Goal: Information Seeking & Learning: Learn about a topic

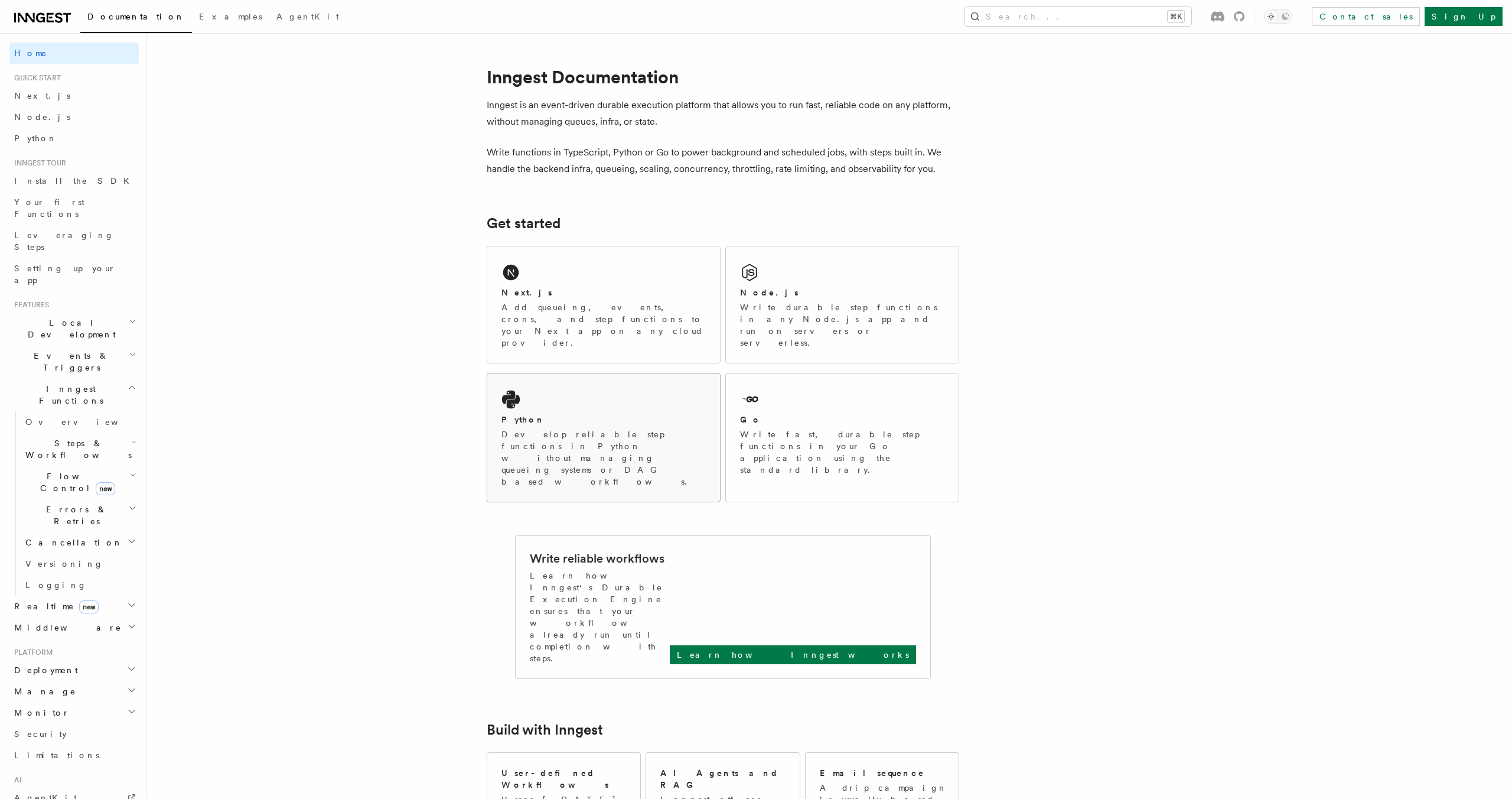
click at [534, 413] on div "Python" at bounding box center [603, 419] width 204 height 13
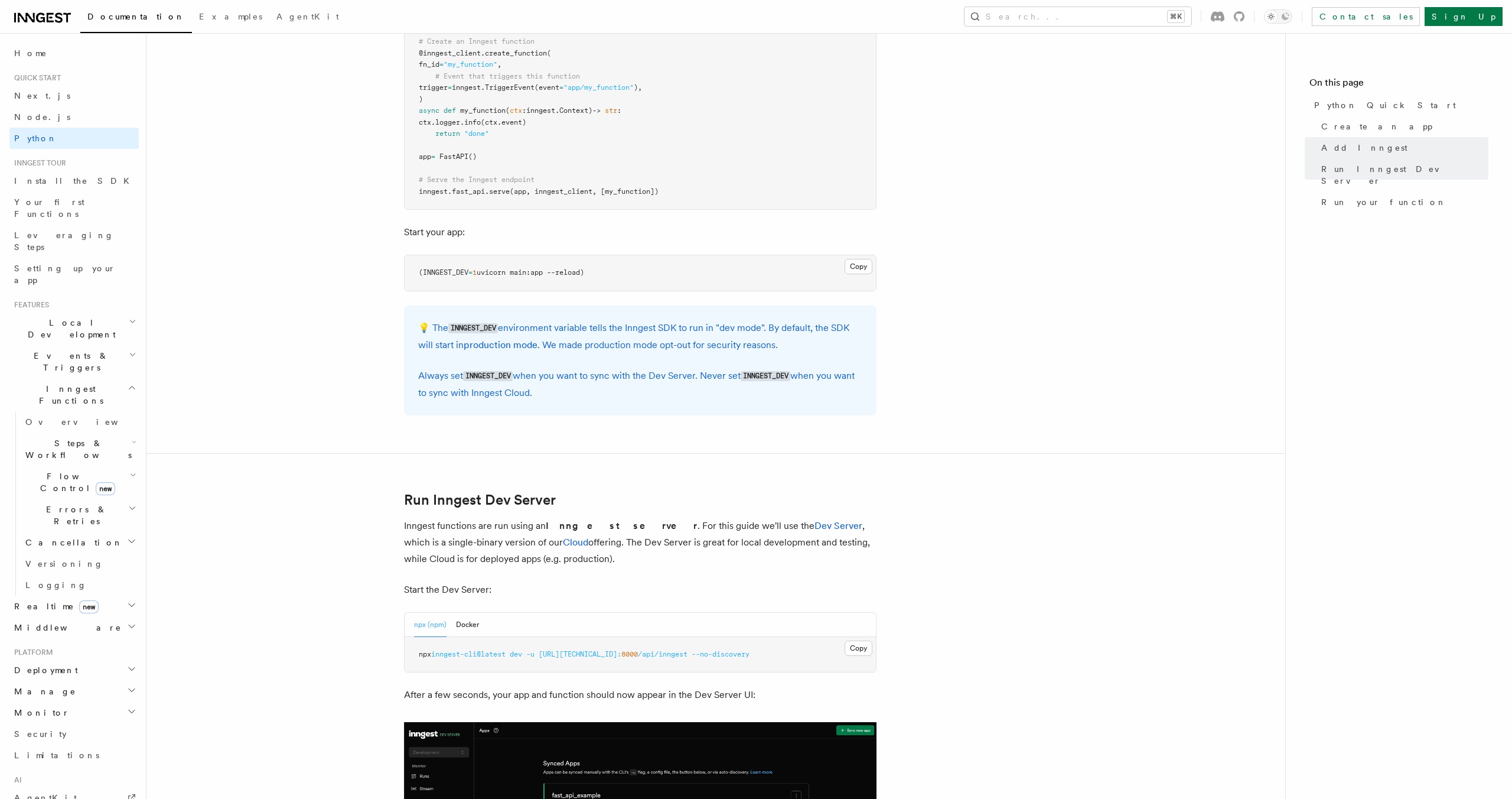
scroll to position [1209, 0]
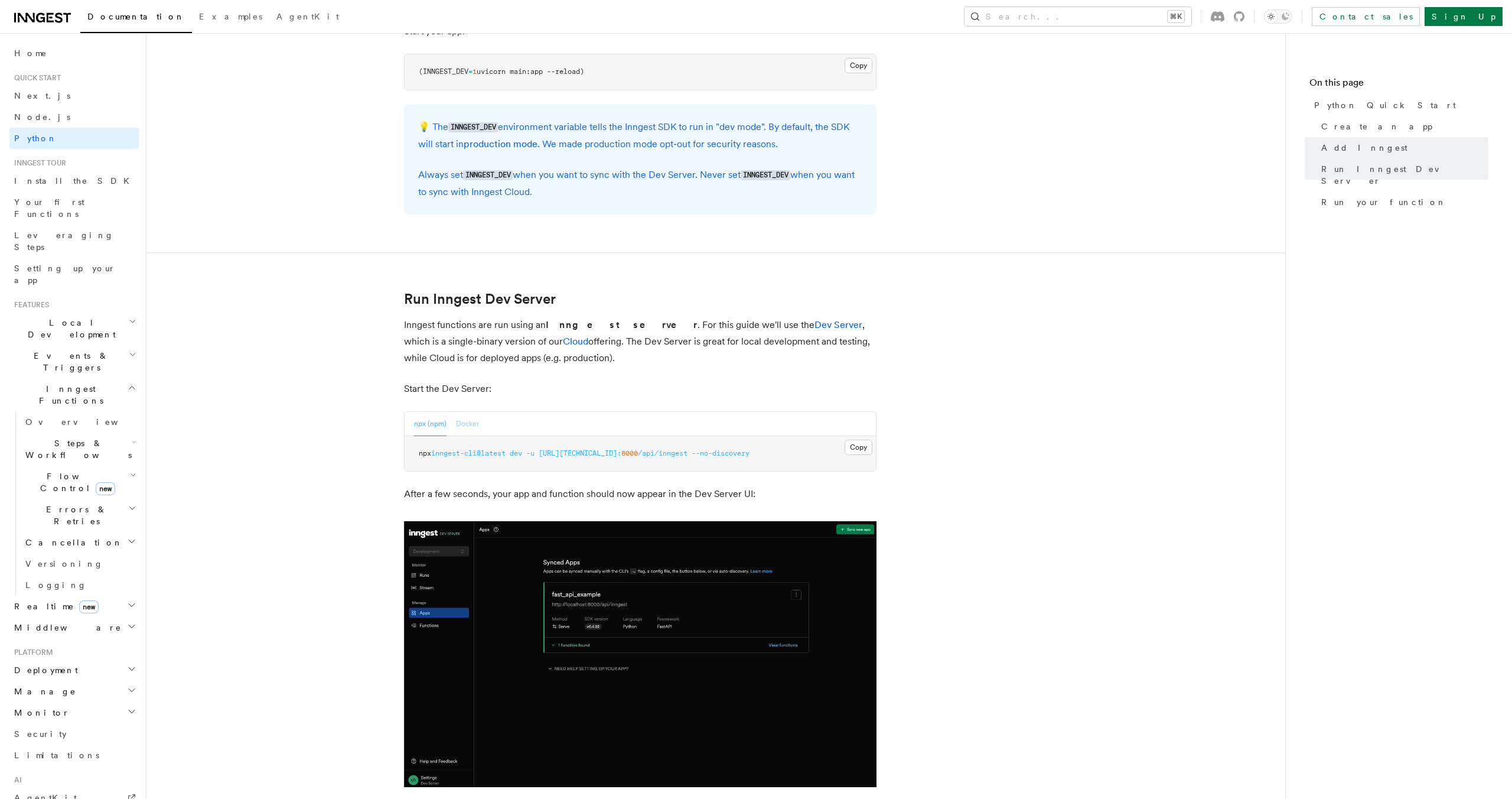
click at [472, 421] on button "Docker" at bounding box center [467, 423] width 23 height 24
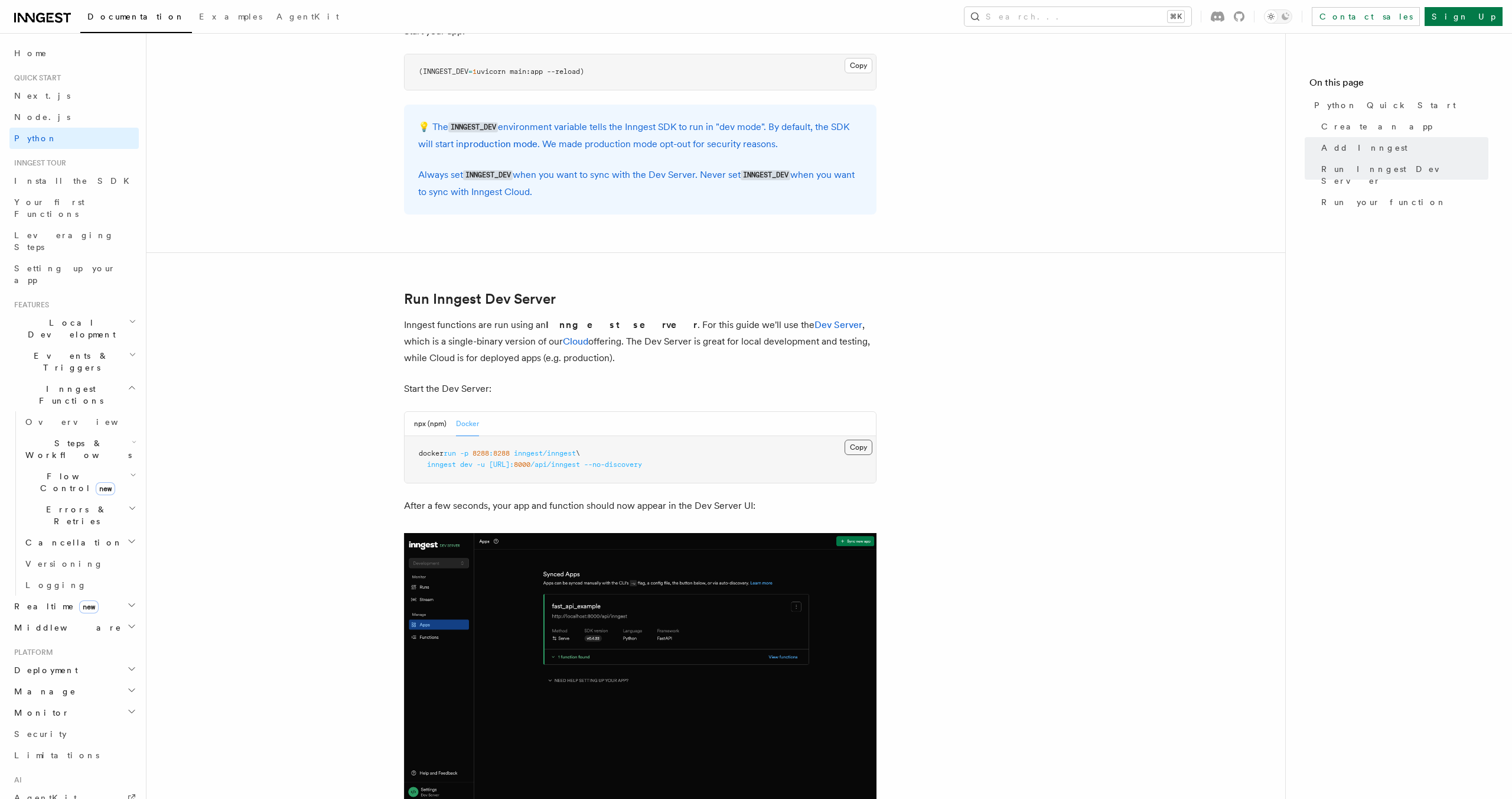
click at [857, 453] on button "Copy Copied" at bounding box center [858, 447] width 28 height 15
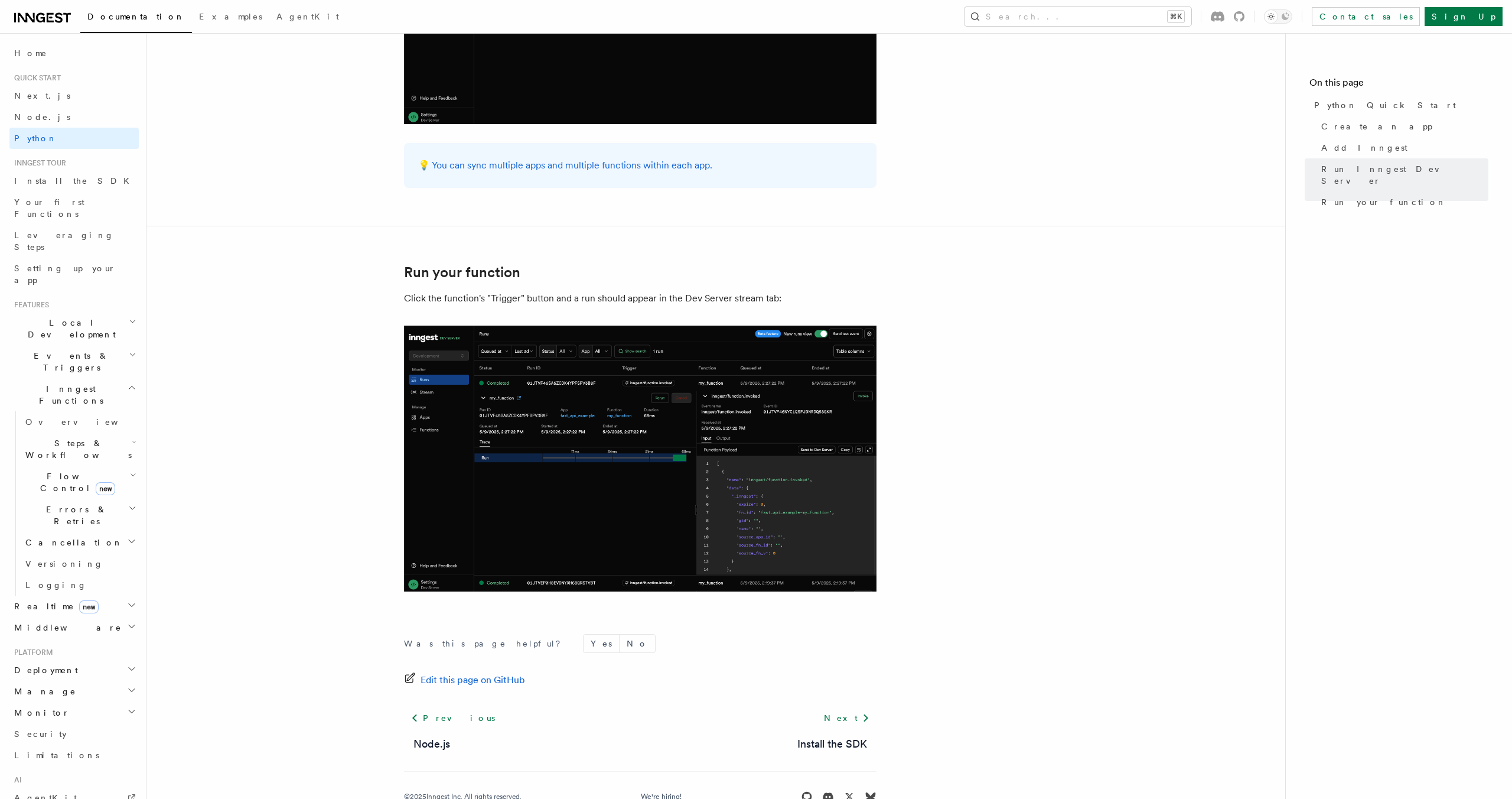
scroll to position [2200, 0]
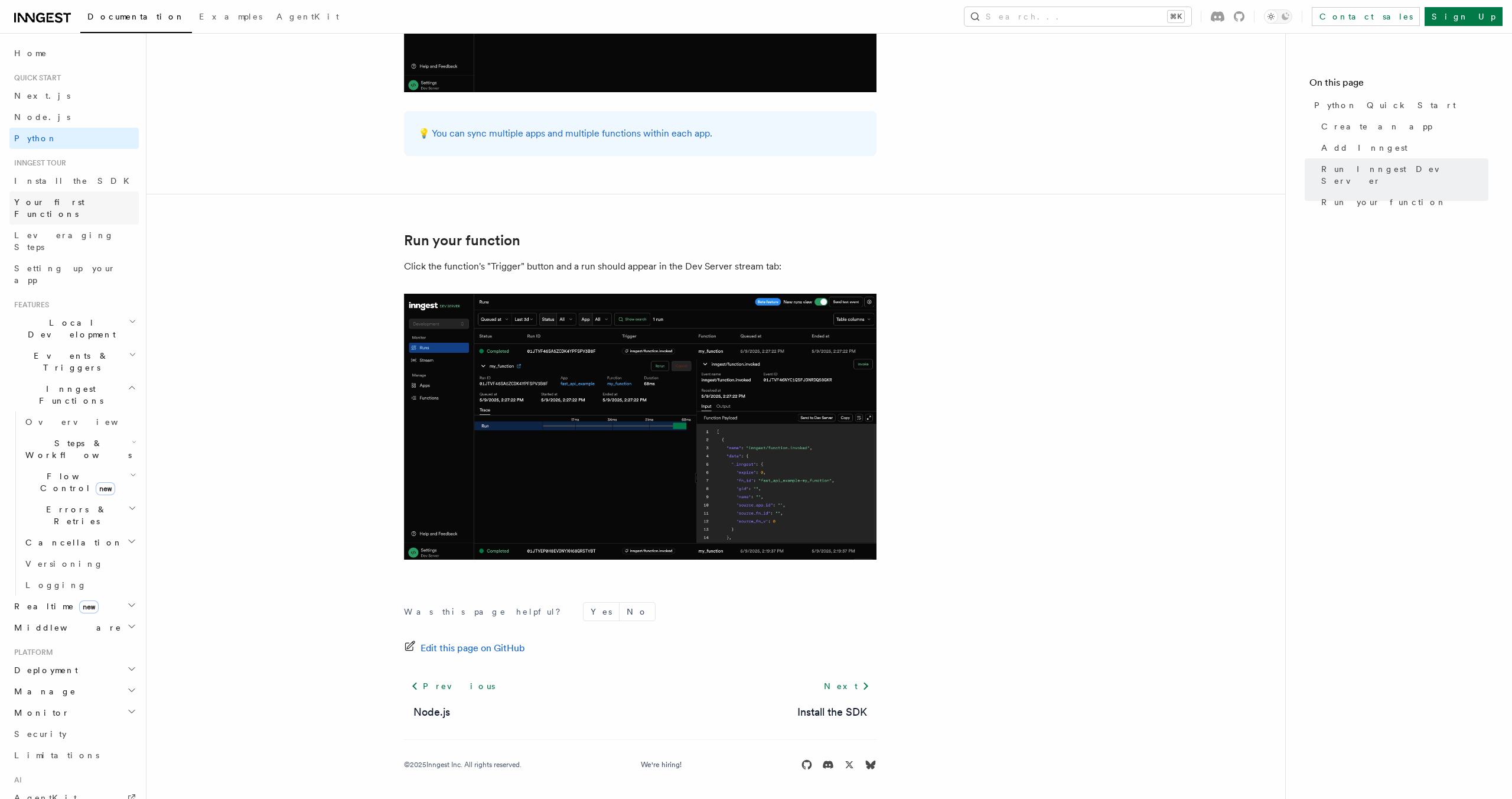
click at [80, 202] on span "Your first Functions" at bounding box center [50, 208] width 71 height 21
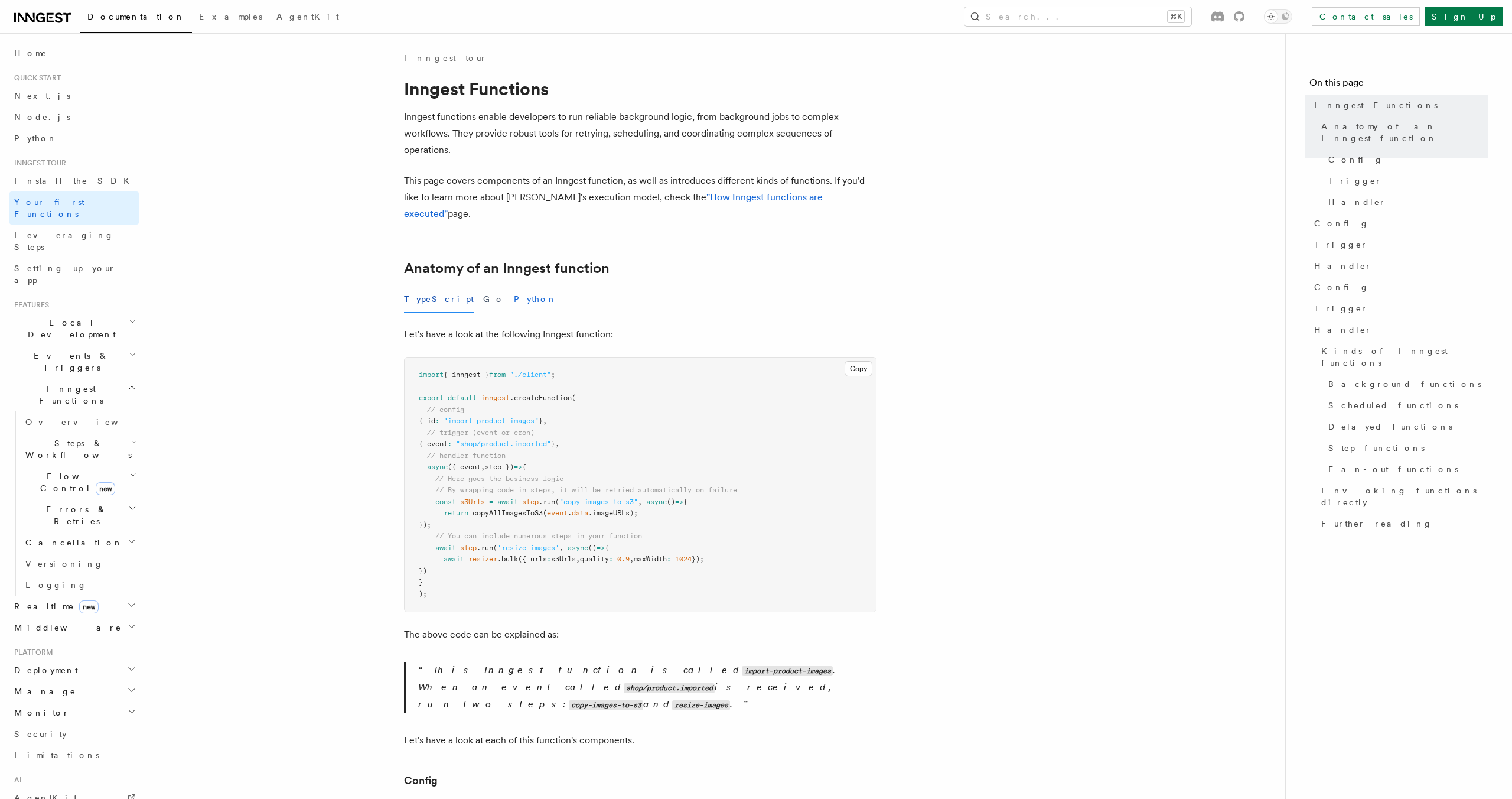
click at [514, 291] on button "Python" at bounding box center [535, 299] width 43 height 27
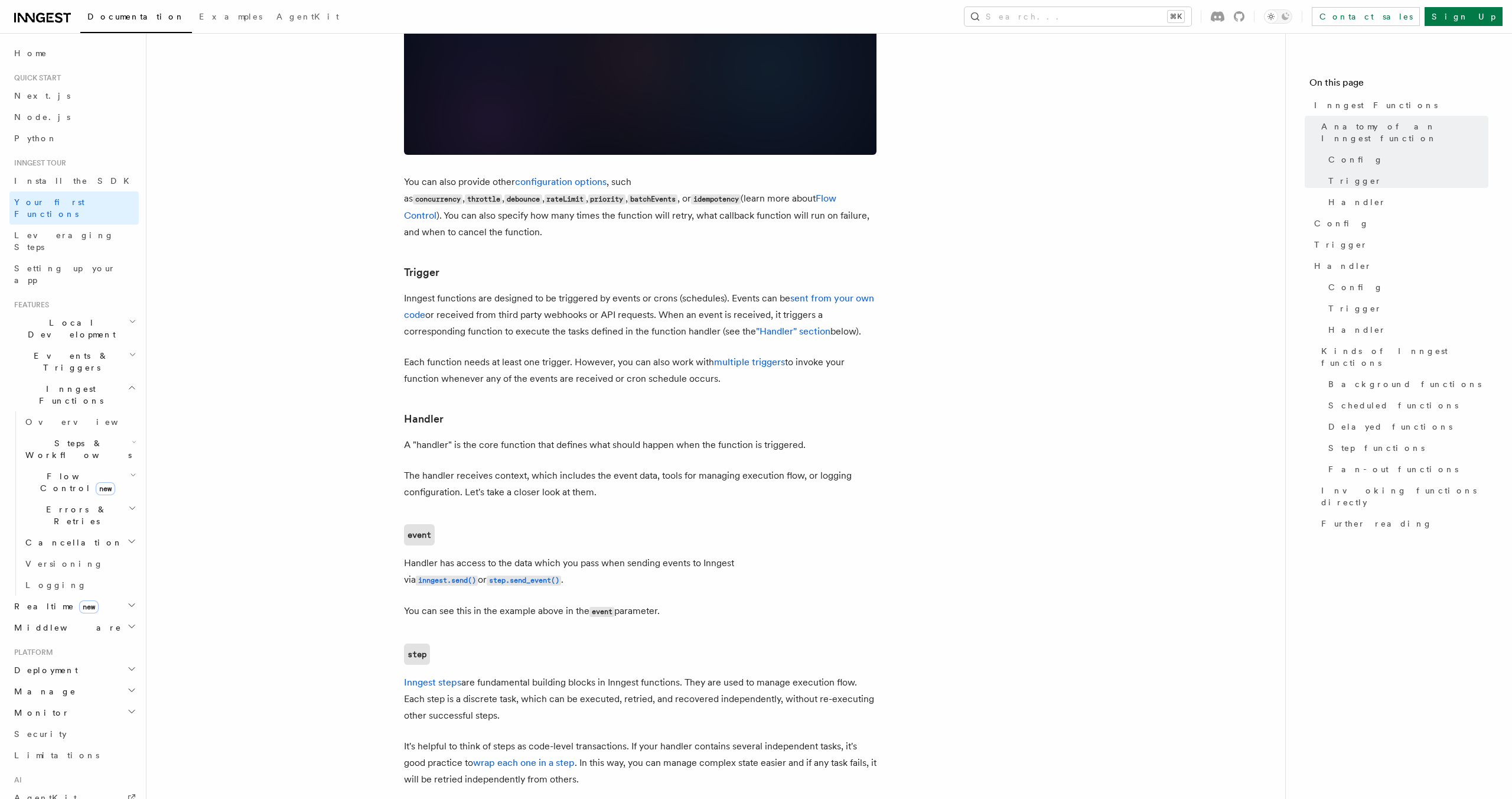
scroll to position [1157, 0]
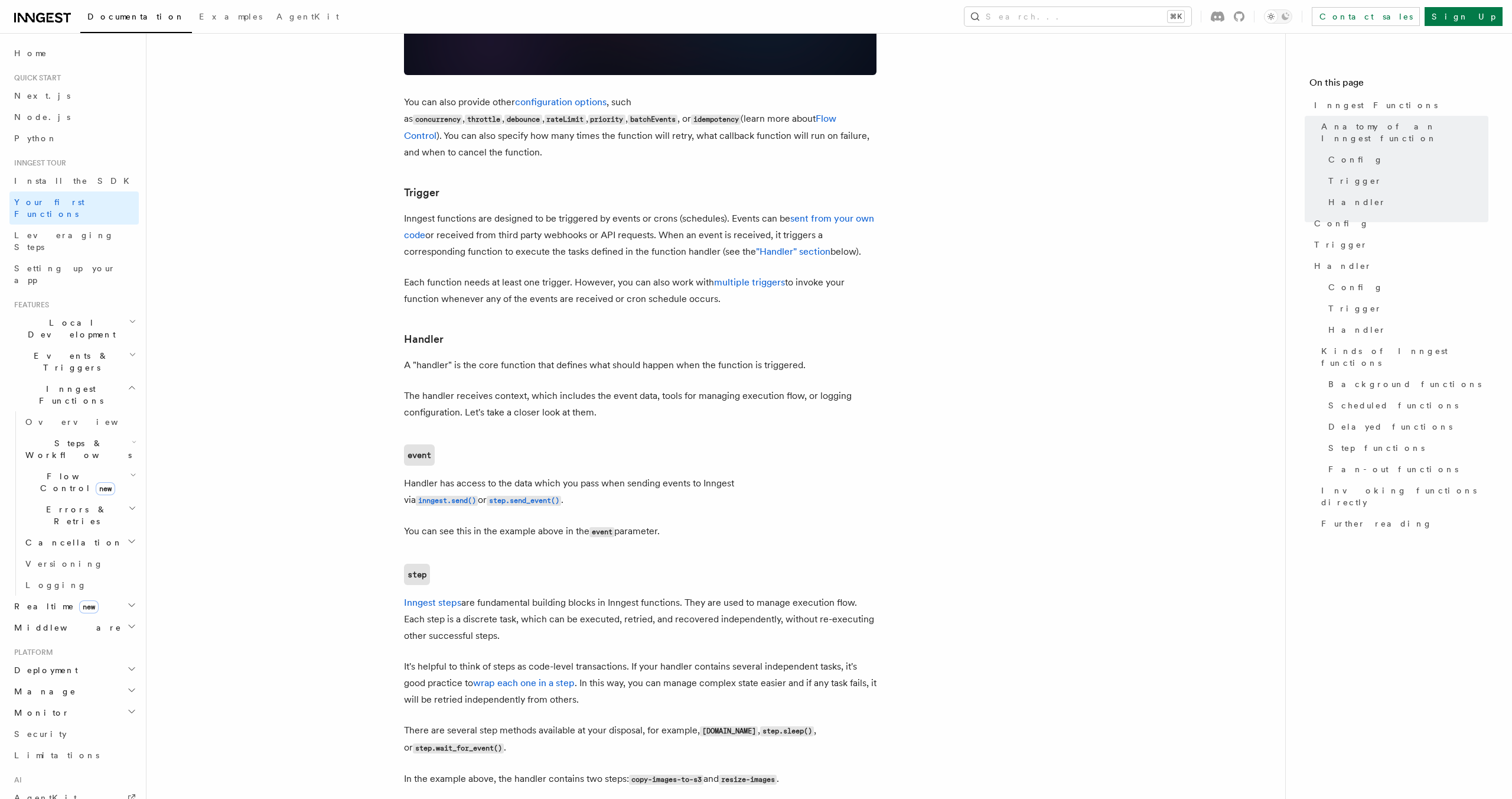
click at [126, 312] on h2 "Local Development" at bounding box center [74, 328] width 129 height 33
click at [124, 539] on h2 "Steps & Workflows" at bounding box center [80, 555] width 118 height 33
click at [66, 614] on link "Sleeps" at bounding box center [85, 624] width 107 height 21
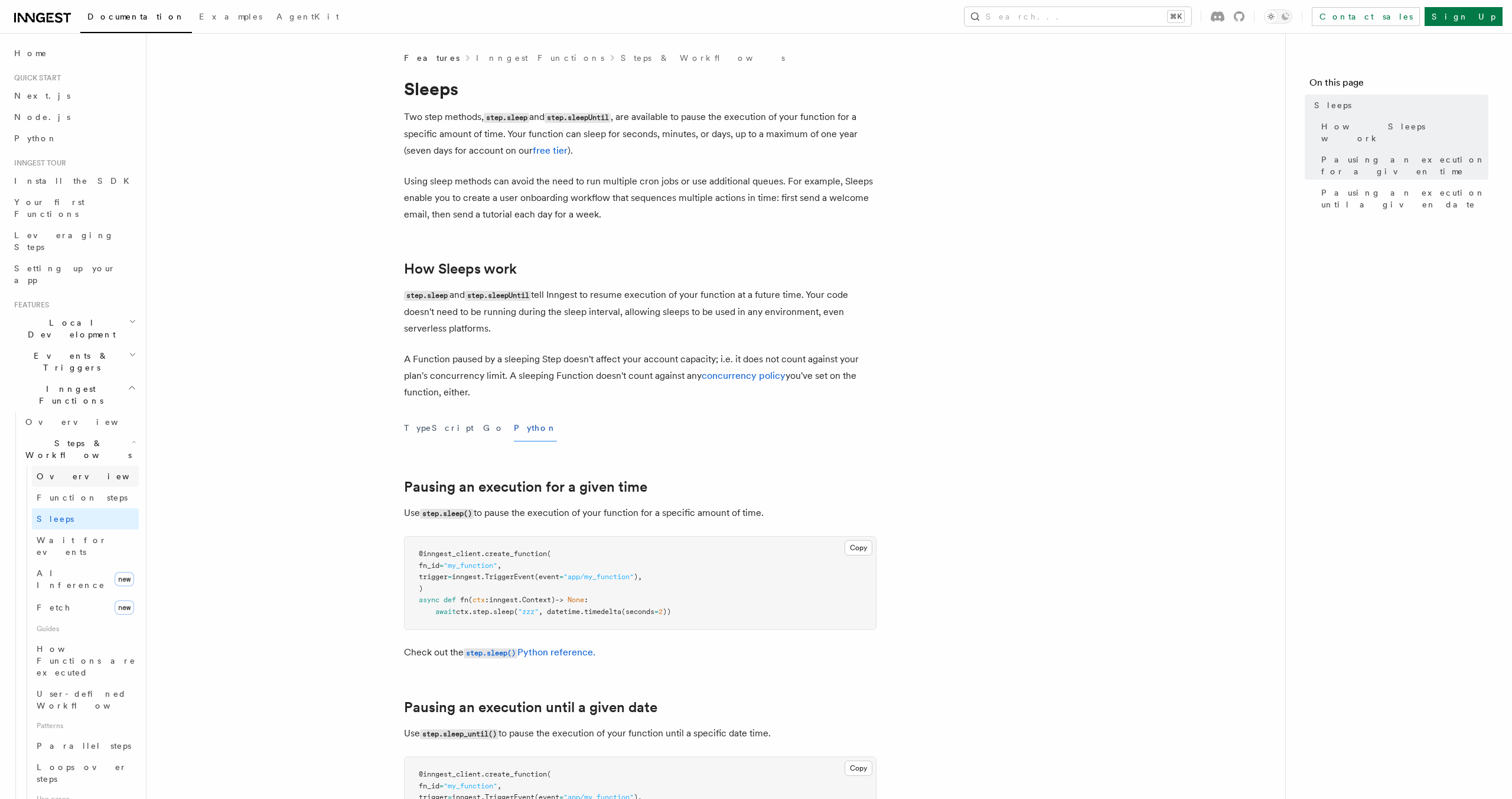
click at [73, 465] on link "Overview" at bounding box center [85, 476] width 107 height 21
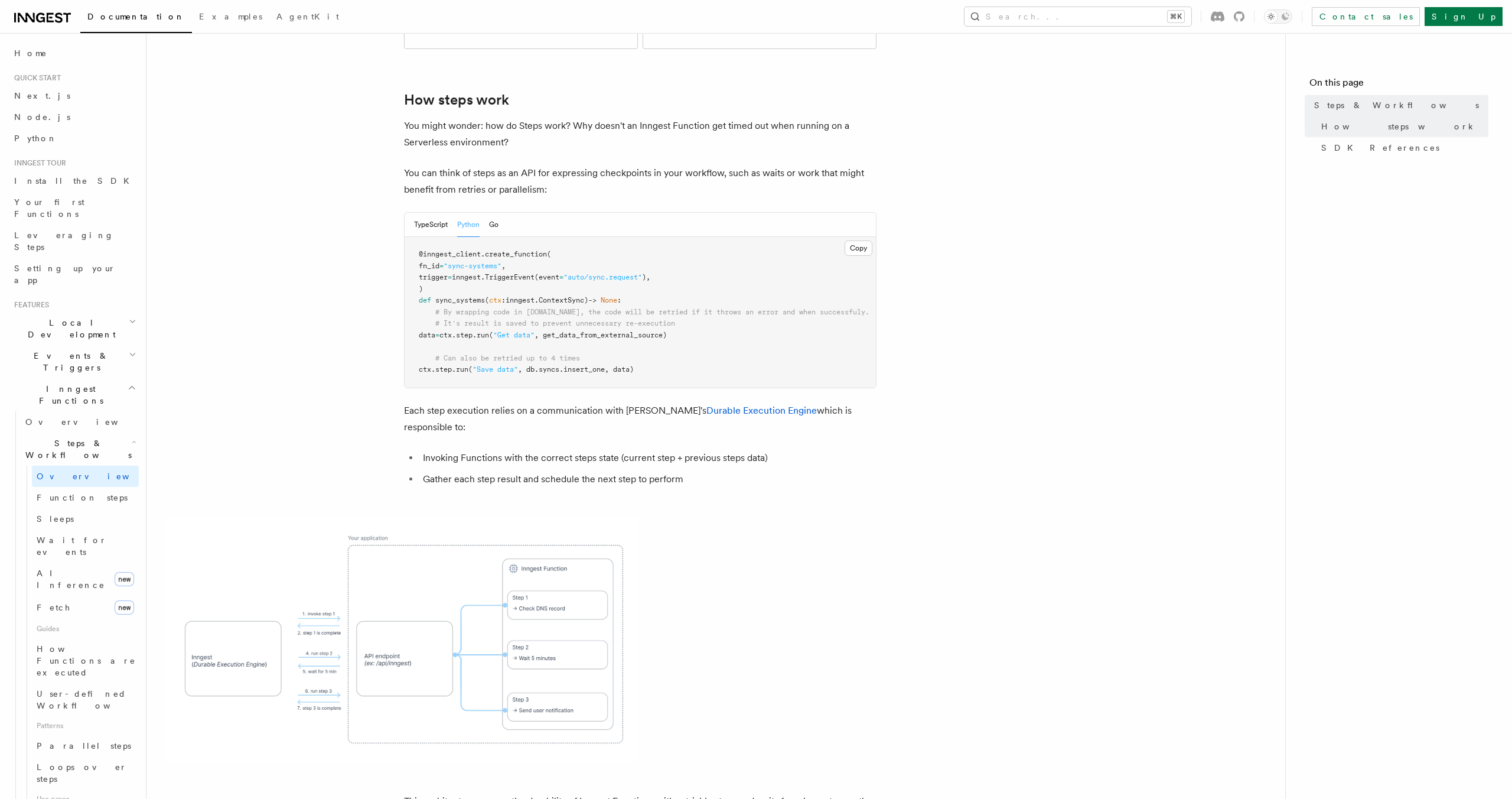
scroll to position [428, 0]
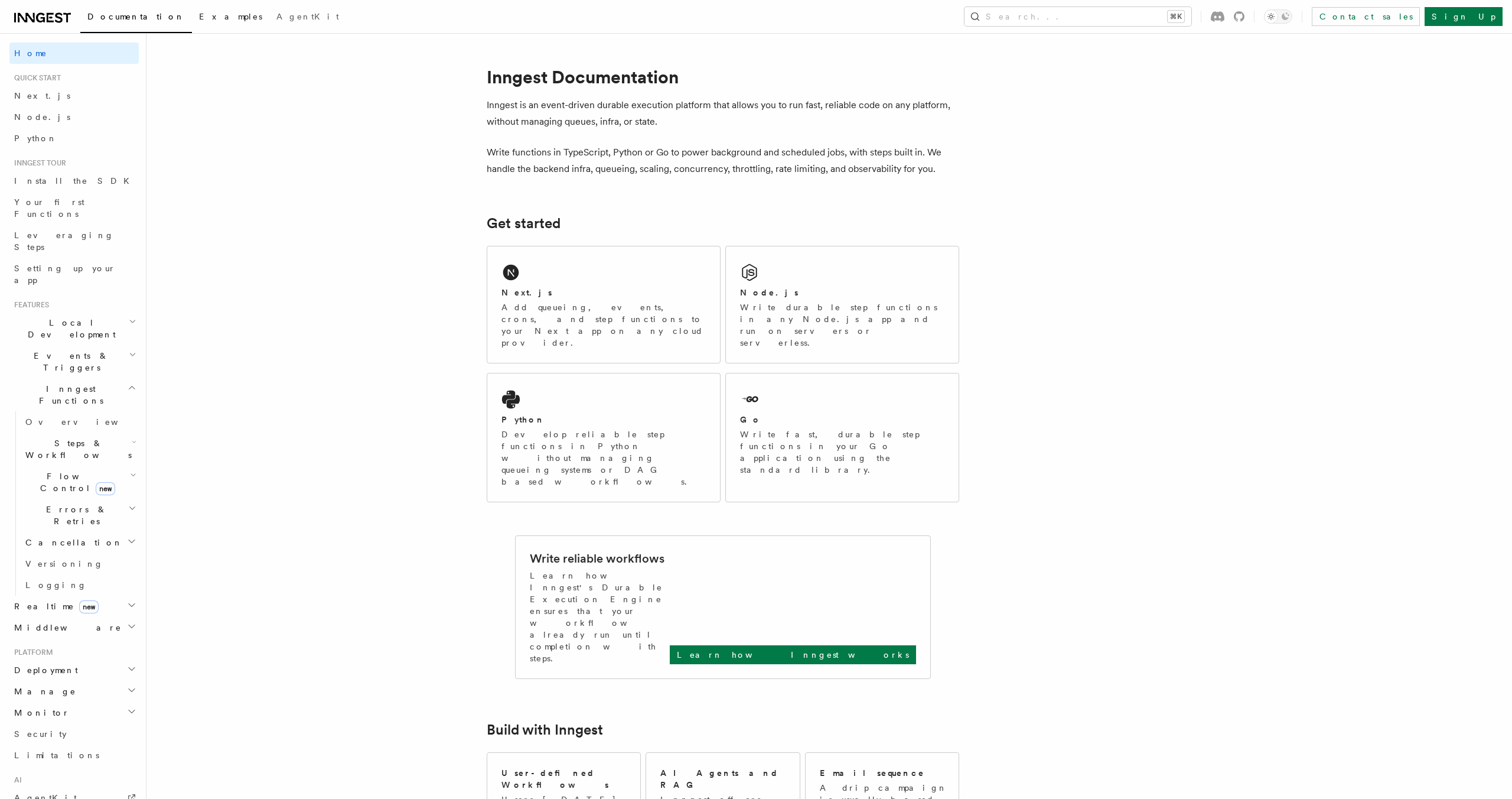
click at [199, 16] on span "Examples" at bounding box center [230, 16] width 63 height 9
